Goal: Transaction & Acquisition: Purchase product/service

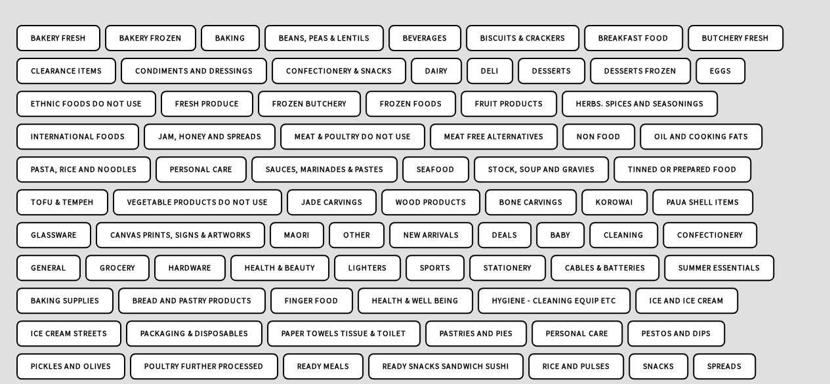
scroll to position [212, 0]
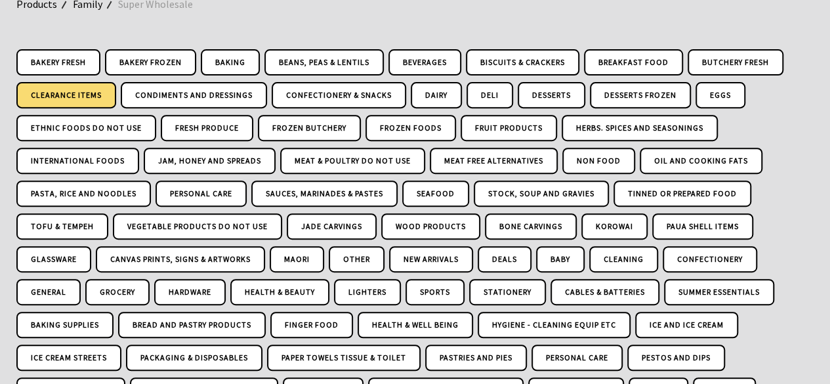
click at [94, 95] on link "Clearance Items" at bounding box center [66, 95] width 100 height 26
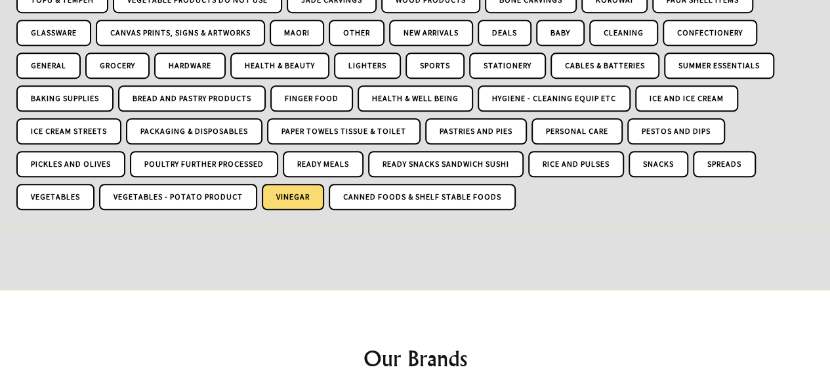
scroll to position [457, 0]
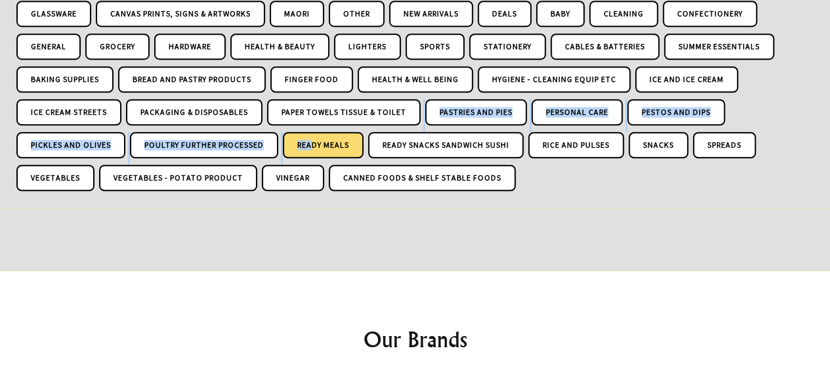
click at [313, 132] on div "Bakery Fresh Bakery Frozen [GEOGRAPHIC_DATA] Beans, Peas & Lentils [GEOGRAPHIC_…" at bounding box center [414, 0] width 797 height 393
click at [314, 137] on link "Ready Meals" at bounding box center [323, 145] width 81 height 26
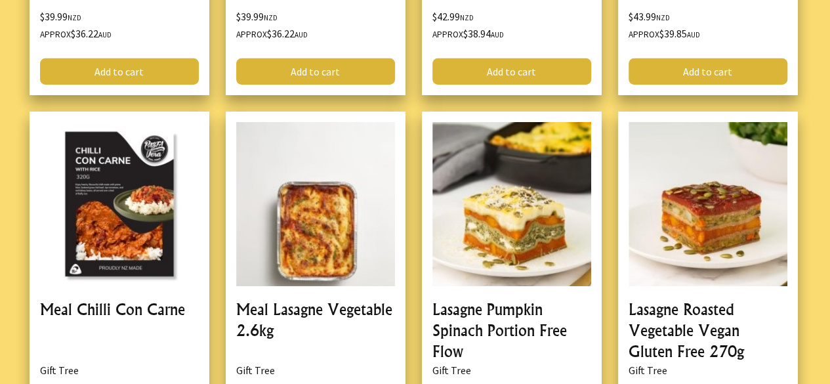
scroll to position [2114, 0]
